Goal: Find specific page/section: Find specific page/section

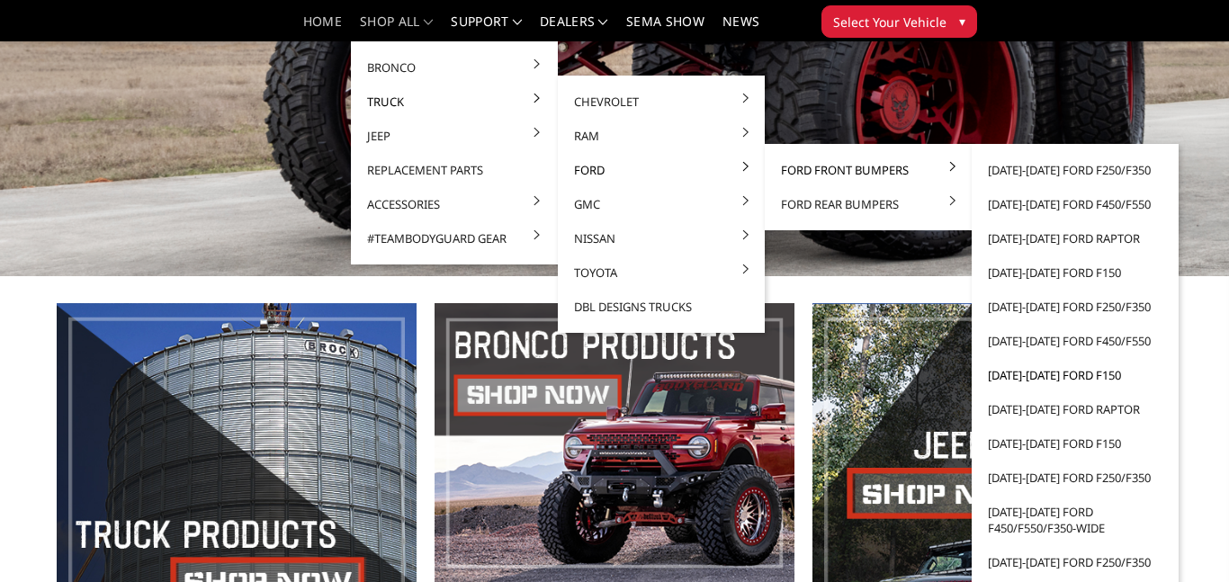
scroll to position [358, 0]
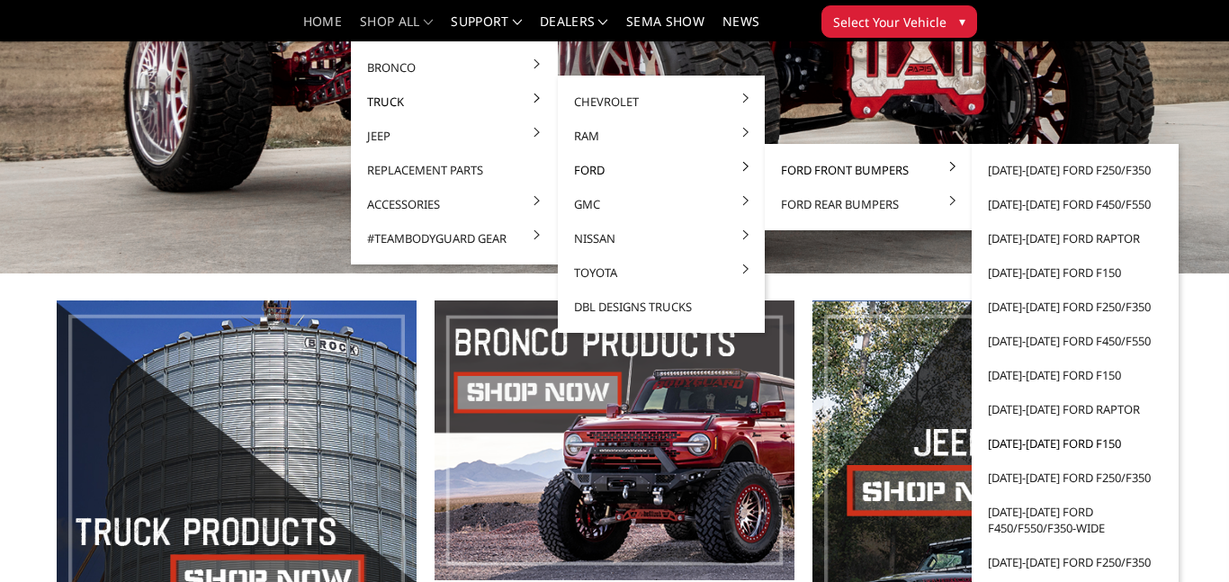
click at [1021, 445] on link "[DATE]-[DATE] Ford F150" at bounding box center [1075, 443] width 193 height 34
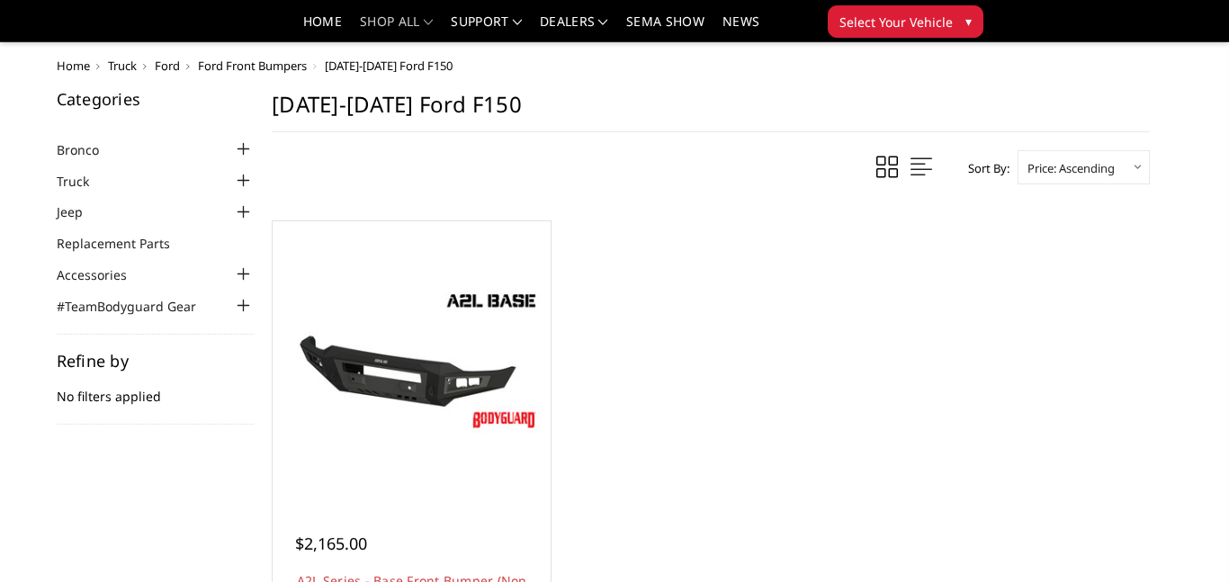
scroll to position [182, 0]
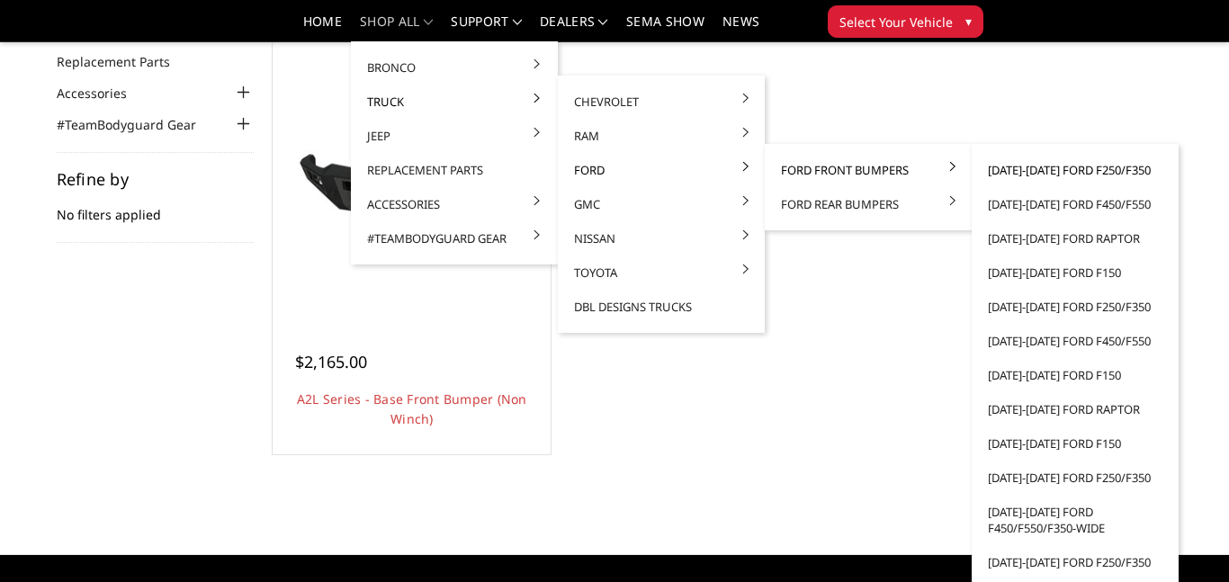
click at [1015, 171] on link "[DATE]-[DATE] Ford F250/F350" at bounding box center [1075, 170] width 193 height 34
